Goal: Task Accomplishment & Management: Manage account settings

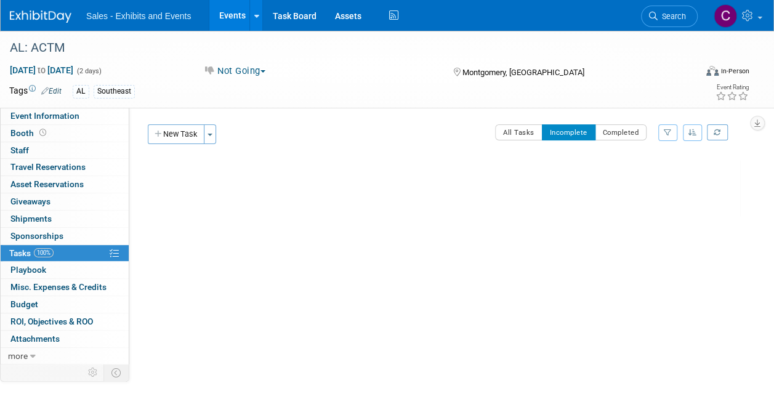
click at [235, 18] on link "Events" at bounding box center [231, 15] width 45 height 31
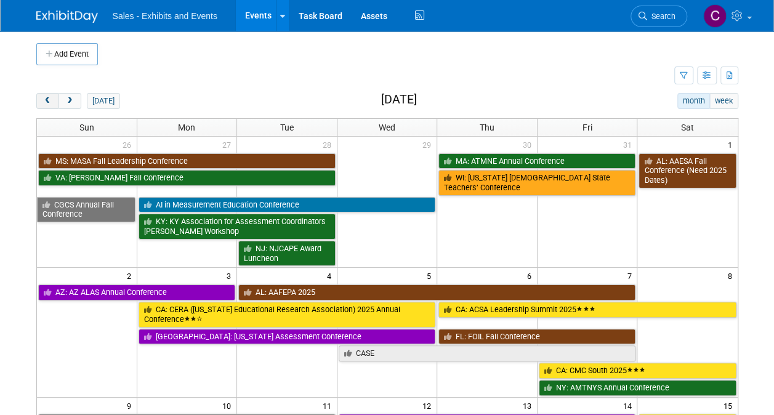
click at [38, 94] on button "prev" at bounding box center [47, 101] width 23 height 16
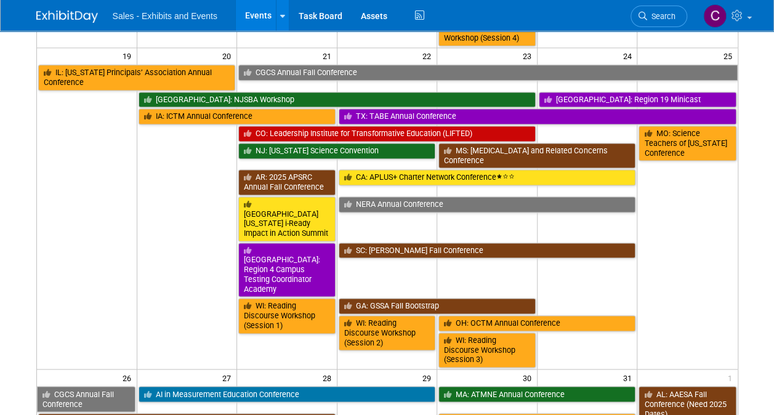
scroll to position [781, 0]
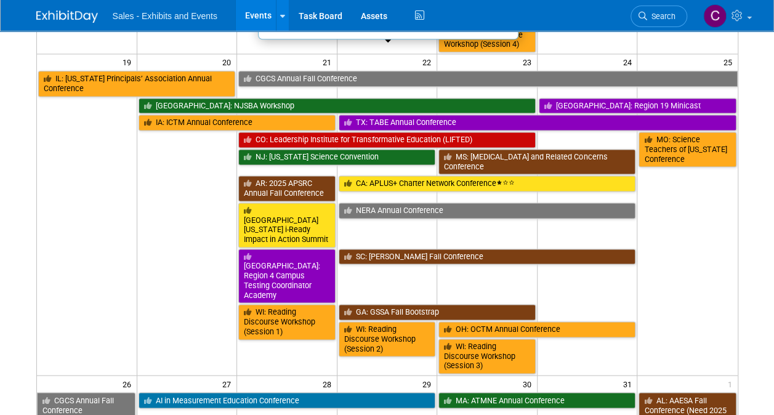
drag, startPoint x: 296, startPoint y: 43, endPoint x: 289, endPoint y: 43, distance: 7.4
click at [296, 132] on link "CO: Leadership Institute for Transformative Education (LIFTED)" at bounding box center [387, 140] width 298 height 16
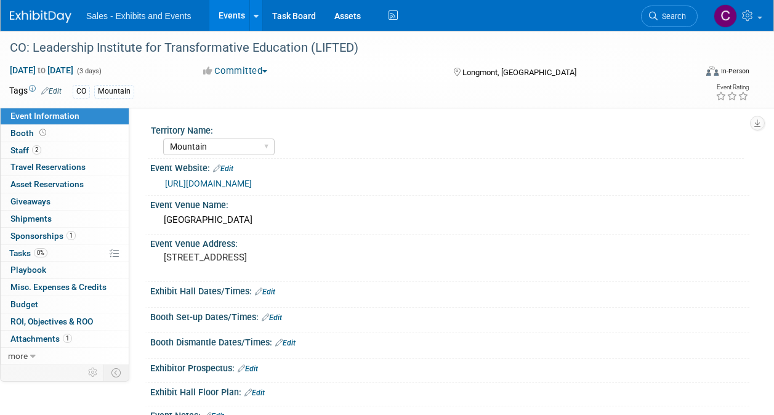
select select "Mountain"
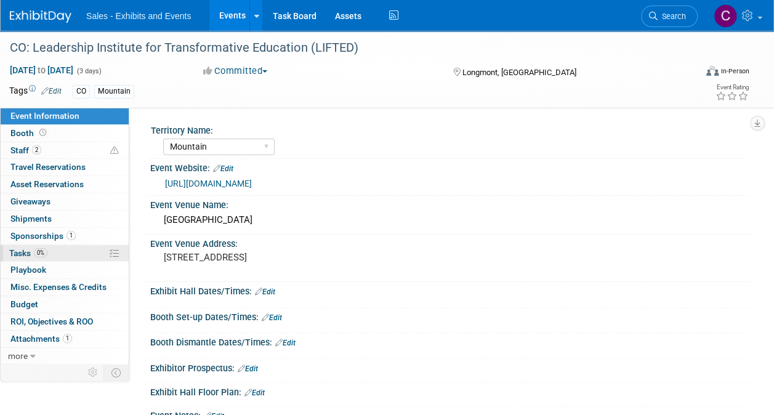
click at [22, 248] on span "Tasks 0%" at bounding box center [28, 253] width 38 height 10
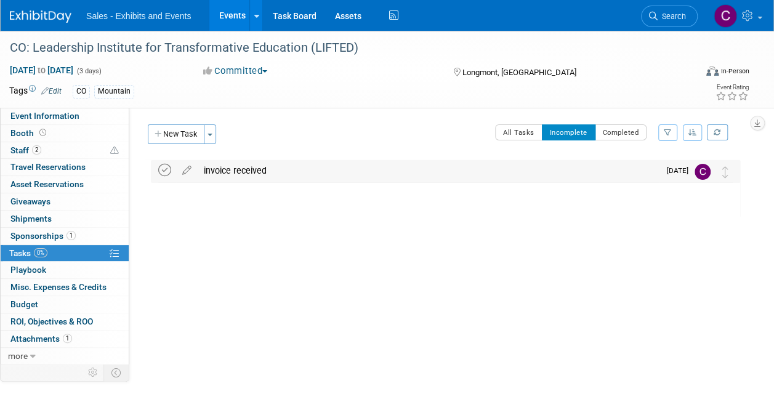
click at [161, 171] on icon at bounding box center [164, 170] width 13 height 13
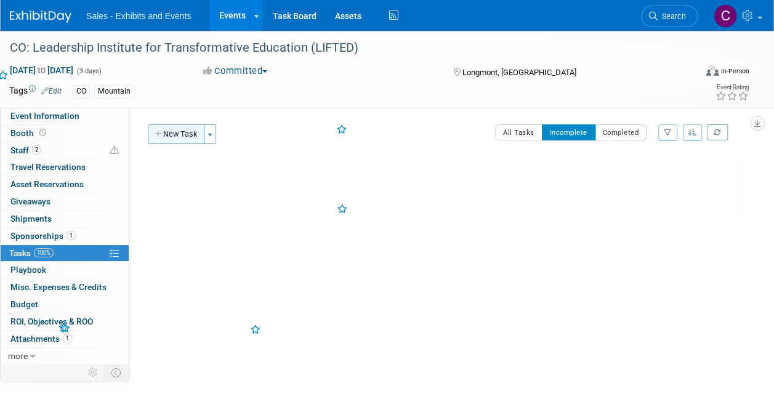
click at [184, 131] on button "New Task" at bounding box center [176, 134] width 57 height 20
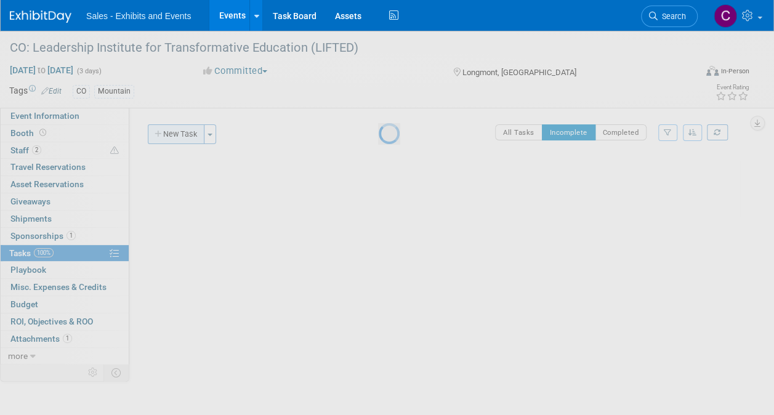
select select "7"
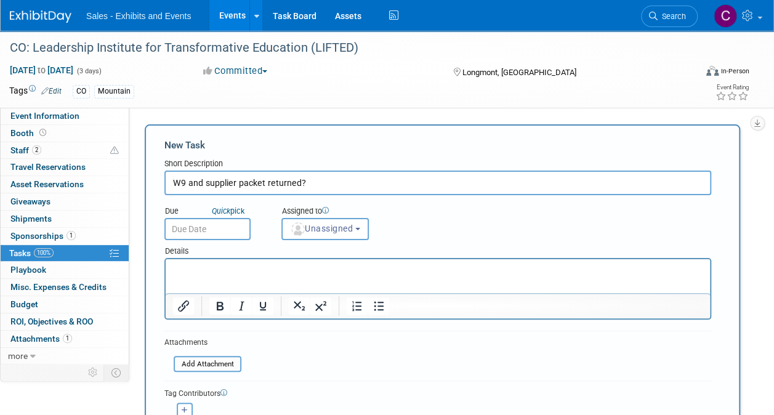
type input "W9 and supplier packet returned?"
click at [232, 225] on input "text" at bounding box center [207, 229] width 86 height 22
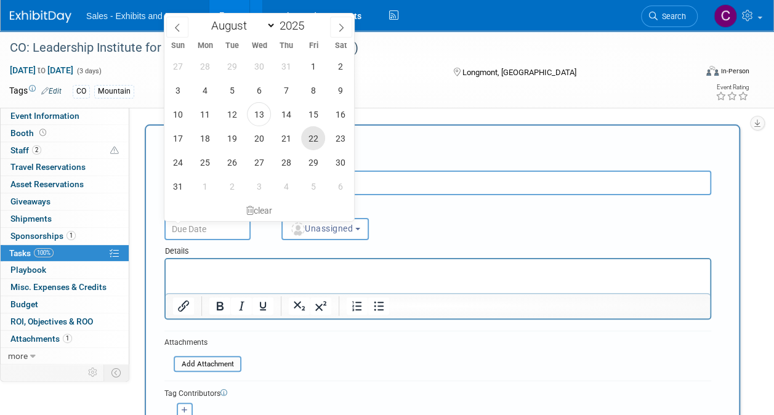
click at [306, 137] on span "22" at bounding box center [313, 138] width 24 height 24
type input "[DATE]"
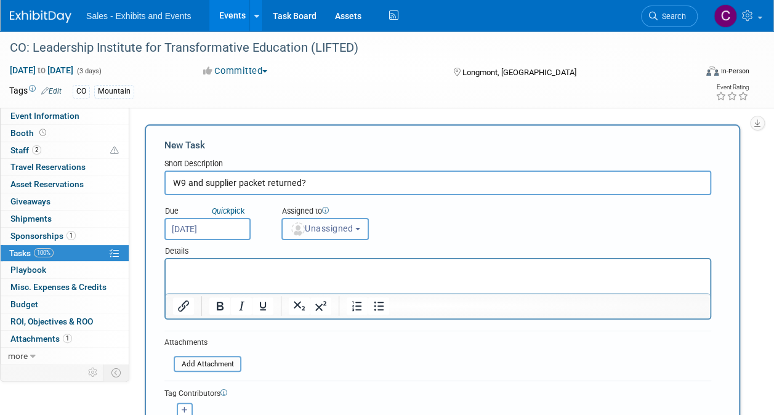
click at [331, 229] on span "Unassigned" at bounding box center [321, 229] width 63 height 10
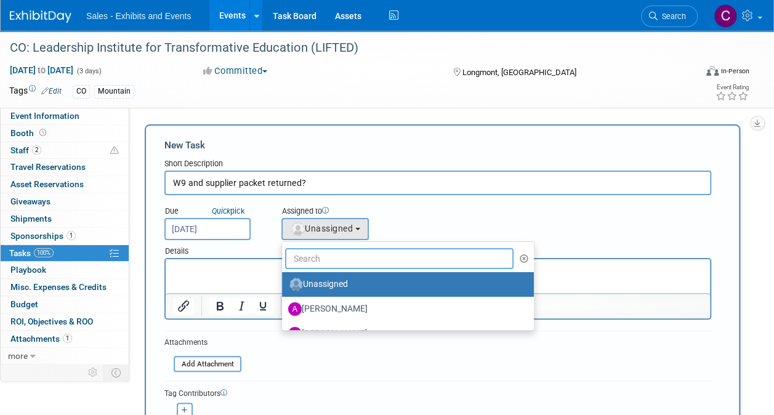
click at [340, 249] on input "text" at bounding box center [399, 258] width 229 height 21
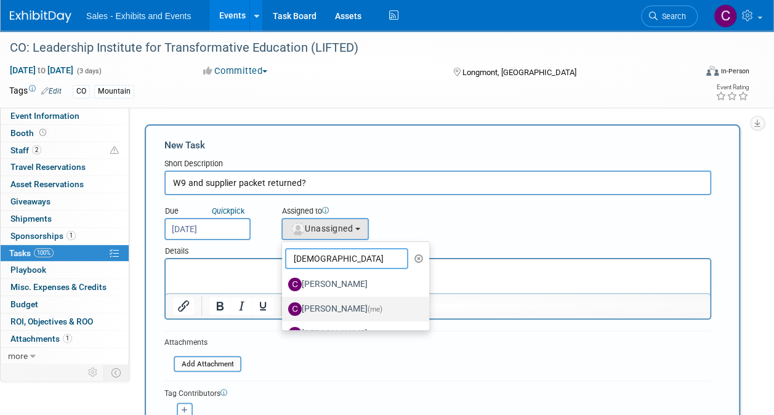
type input "[DEMOGRAPHIC_DATA]"
click at [335, 306] on label "[PERSON_NAME] (me)" at bounding box center [352, 309] width 129 height 20
click at [284, 306] on input "[PERSON_NAME] (me)" at bounding box center [280, 308] width 8 height 8
select select "a9e3834d-668b-4315-a5d4-069993be606a"
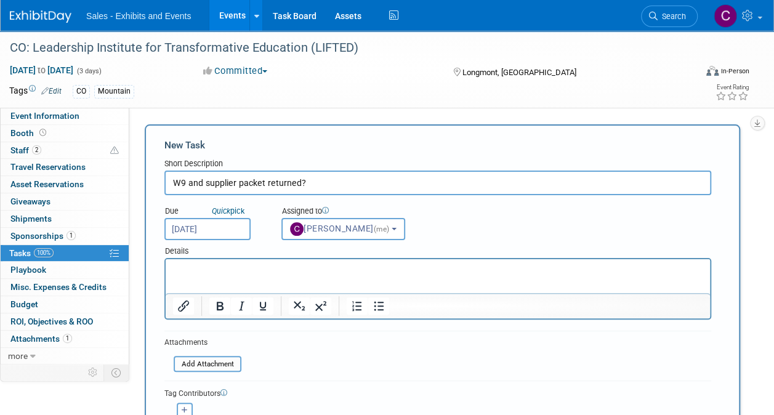
click at [334, 182] on input "W9 and supplier packet returned?" at bounding box center [437, 183] width 547 height 25
click at [333, 182] on input "W9 and supplier packet returned? Invoice due 9/8" at bounding box center [437, 183] width 547 height 25
type input "W9 and supplier packet returned? Payment due 9/8"
click at [201, 229] on input "[DATE]" at bounding box center [207, 229] width 86 height 22
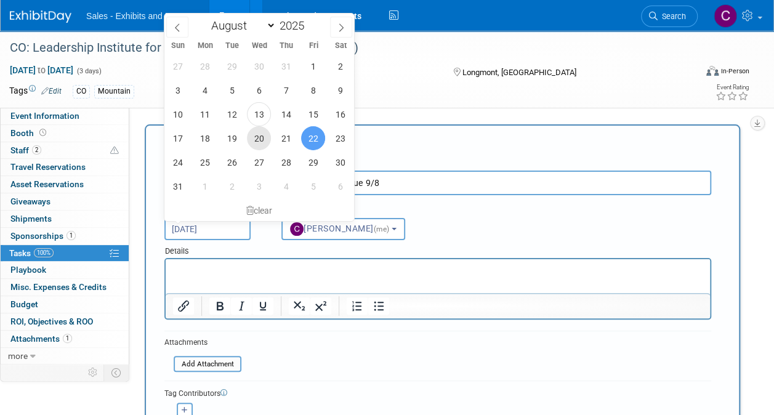
drag, startPoint x: 260, startPoint y: 144, endPoint x: 524, endPoint y: 7, distance: 296.7
click at [260, 144] on span "20" at bounding box center [259, 138] width 24 height 24
type input "[DATE]"
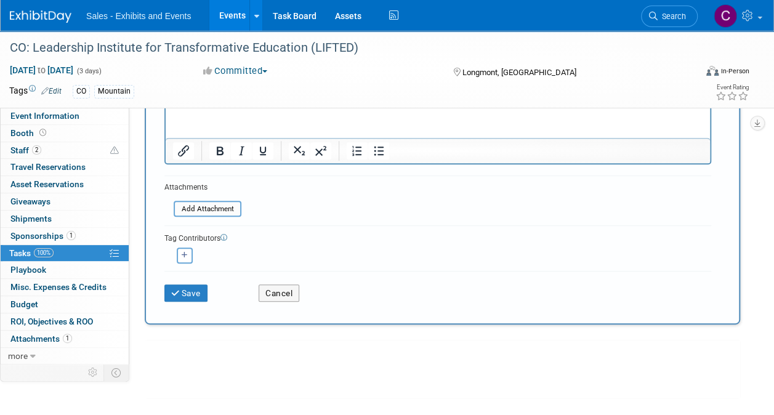
scroll to position [179, 0]
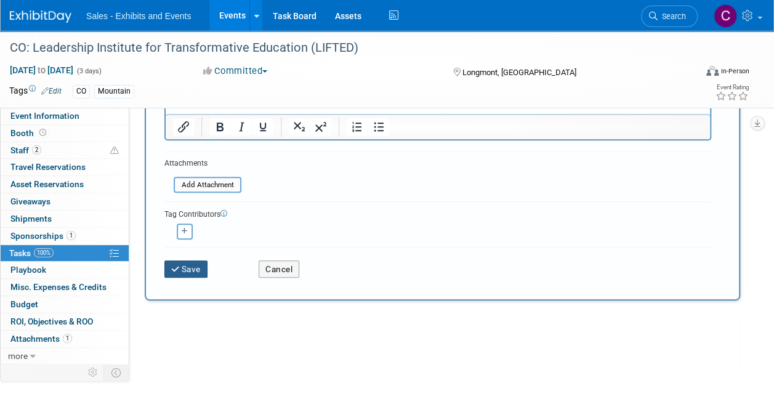
click at [201, 276] on button "Save" at bounding box center [185, 269] width 43 height 17
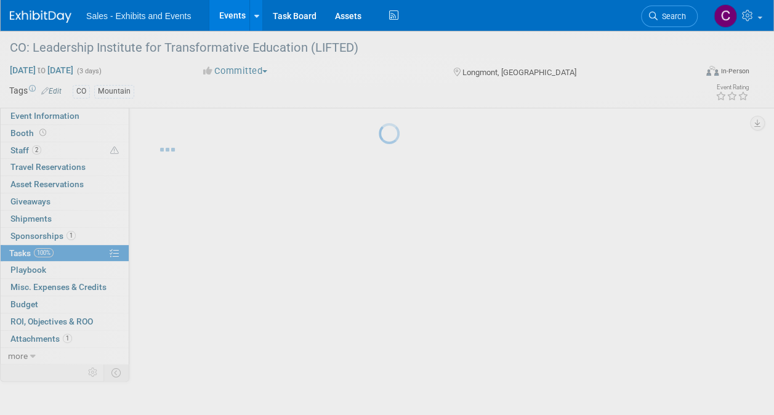
scroll to position [0, 0]
